Goal: Task Accomplishment & Management: Complete application form

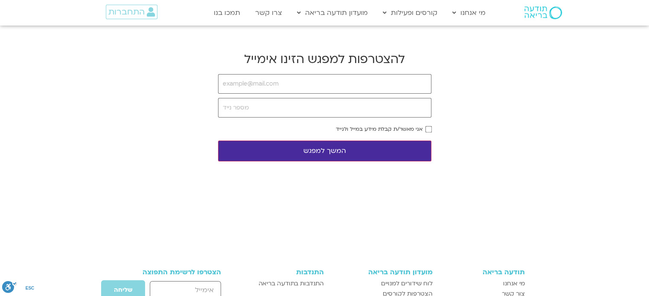
type input "[EMAIL_ADDRESS][DOMAIN_NAME]"
click at [297, 109] on input "tel" at bounding box center [324, 108] width 213 height 20
type input "0544472289"
click at [386, 147] on button "המשך למפגש" at bounding box center [324, 151] width 213 height 21
click at [345, 146] on button "המשך למפגש" at bounding box center [324, 151] width 213 height 21
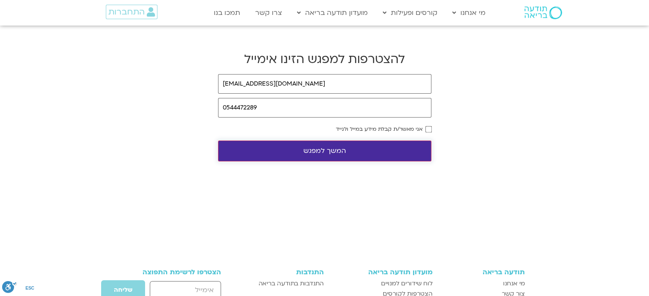
click at [300, 153] on button "המשך למפגש" at bounding box center [324, 151] width 213 height 21
click at [350, 148] on button "המשך למפגש" at bounding box center [324, 151] width 213 height 21
